Goal: Task Accomplishment & Management: Complete application form

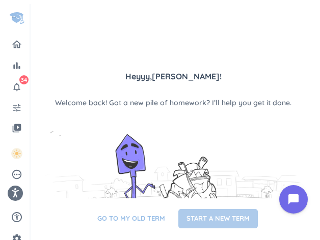
click at [222, 226] on button "START A NEW TERM" at bounding box center [217, 218] width 79 height 19
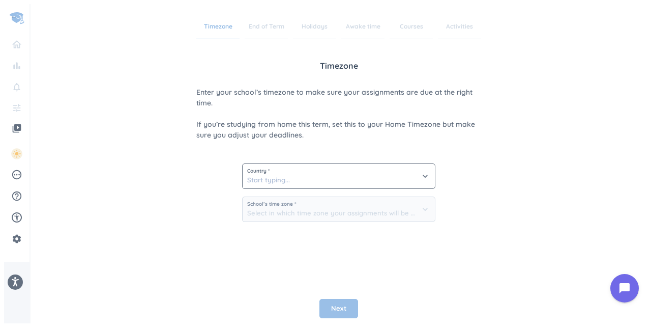
click at [290, 169] on span "Country *" at bounding box center [338, 170] width 183 height 5
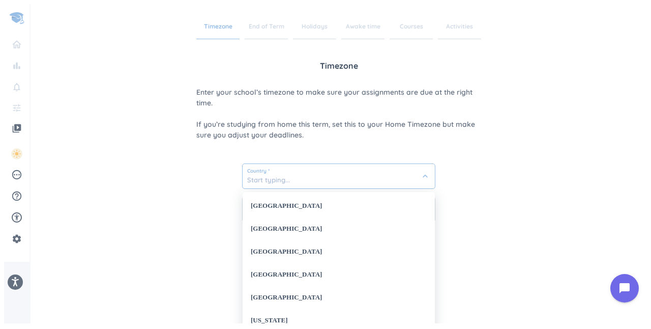
type input "o"
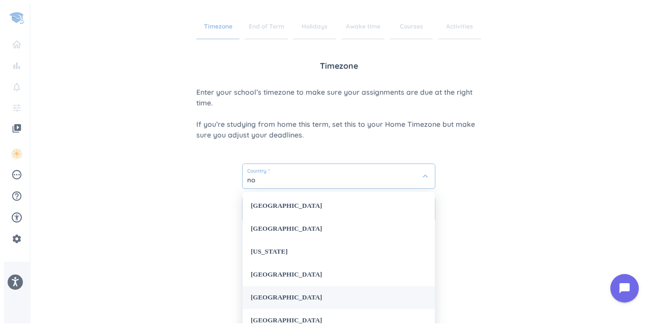
click at [259, 240] on div "[GEOGRAPHIC_DATA]" at bounding box center [339, 297] width 192 height 23
type input "[GEOGRAPHIC_DATA]"
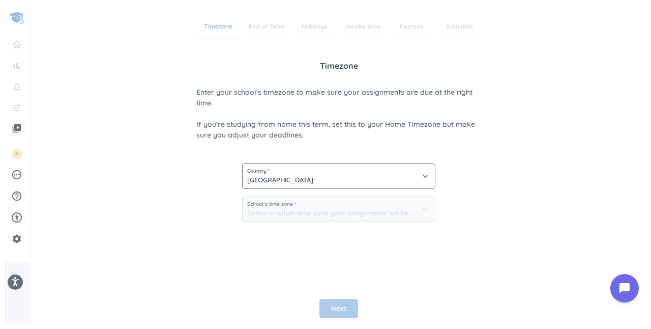
click at [319, 240] on span "Next" at bounding box center [338, 308] width 15 height 10
click at [319, 240] on button "Next" at bounding box center [339, 308] width 39 height 19
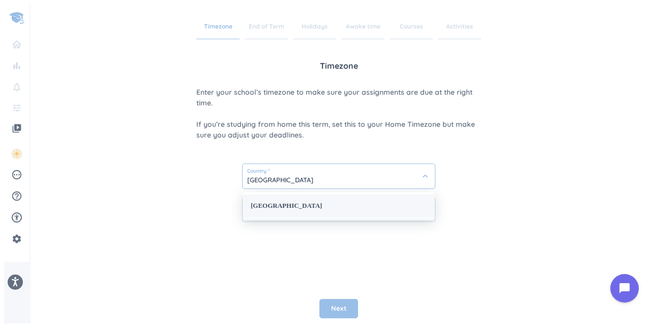
click at [319, 184] on input "[GEOGRAPHIC_DATA]" at bounding box center [339, 176] width 192 height 24
click at [319, 203] on div "[GEOGRAPHIC_DATA]" at bounding box center [339, 205] width 192 height 23
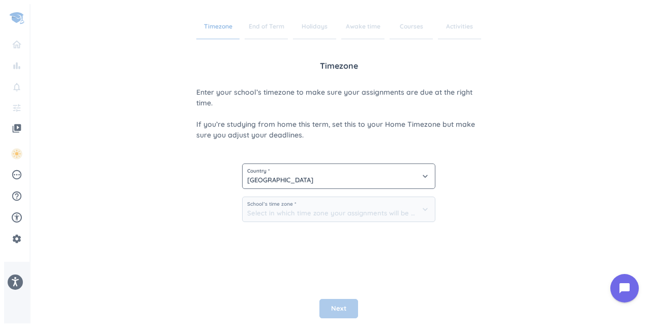
click at [319, 240] on span "Next" at bounding box center [338, 308] width 15 height 10
